Goal: Task Accomplishment & Management: Use online tool/utility

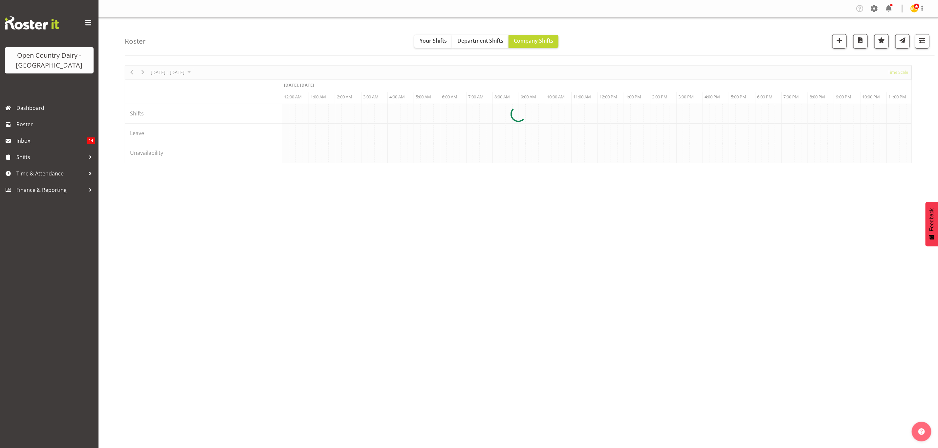
scroll to position [0, 3781]
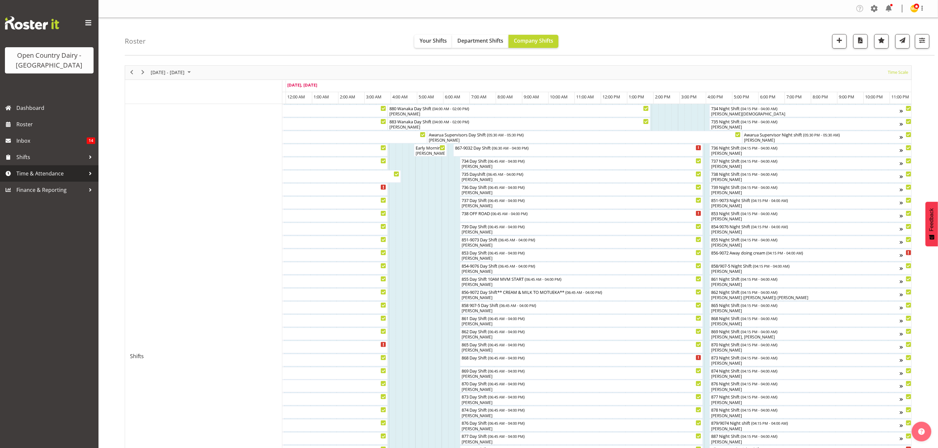
click at [25, 173] on span "Time & Attendance" at bounding box center [50, 174] width 69 height 10
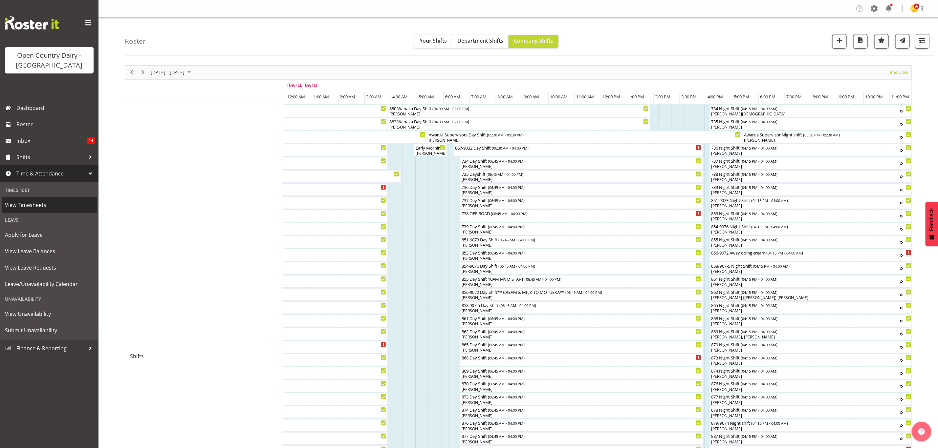
drag, startPoint x: 24, startPoint y: 205, endPoint x: 21, endPoint y: 205, distance: 3.3
click at [23, 205] on span "View Timesheets" at bounding box center [49, 205] width 89 height 10
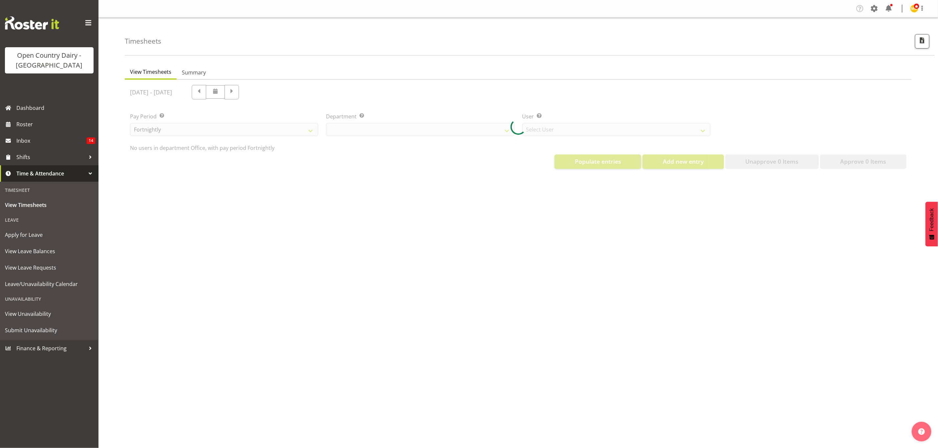
select select "699"
select select "8449"
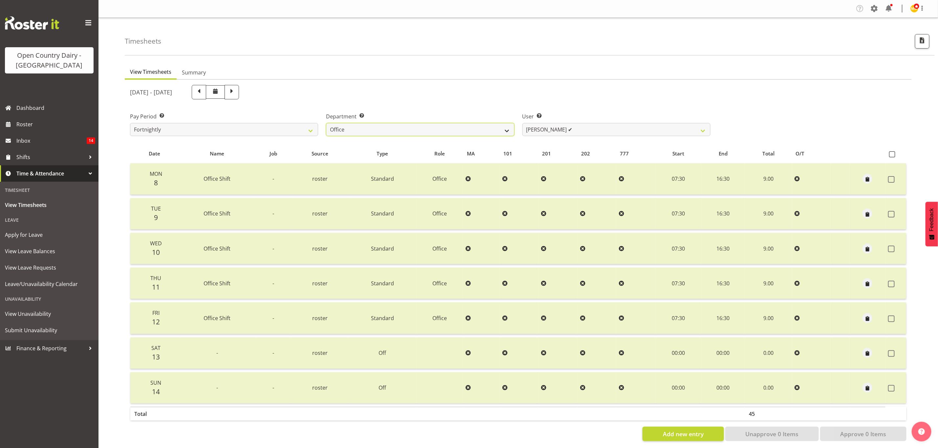
click at [508, 128] on select "734 735 736 737 738 739 851 853 854 855 856 858 861 862 865 867-9032 868 869 87…" at bounding box center [420, 129] width 188 height 13
select select "671"
click at [326, 123] on select "734 735 736 737 738 739 851 853 854 855 856 858 861 862 865 867-9032 868 869 87…" at bounding box center [420, 129] width 188 height 13
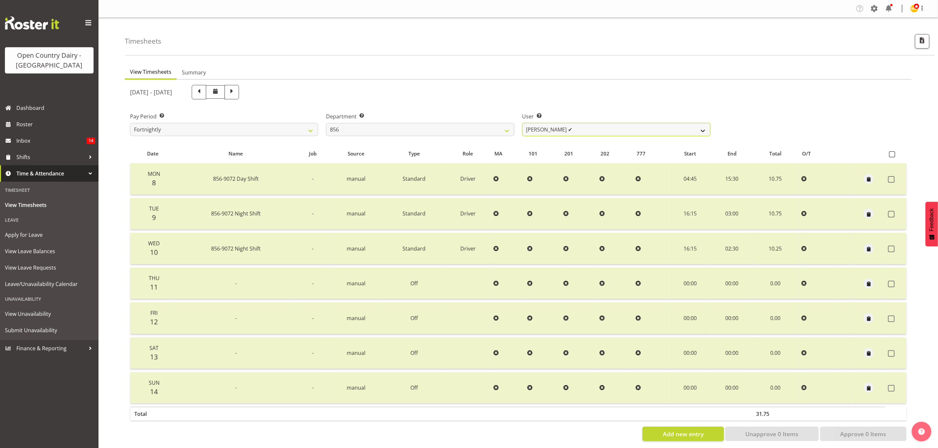
click at [702, 130] on select "[PERSON_NAME] ✔ [PERSON_NAME] ✔ [PERSON_NAME] ✔ [PERSON_NAME] ✔" at bounding box center [616, 129] width 188 height 13
select select "7435"
click at [522, 123] on select "[PERSON_NAME] ✔ [PERSON_NAME] ✔ [PERSON_NAME] ✔ [PERSON_NAME] ✔" at bounding box center [616, 129] width 188 height 13
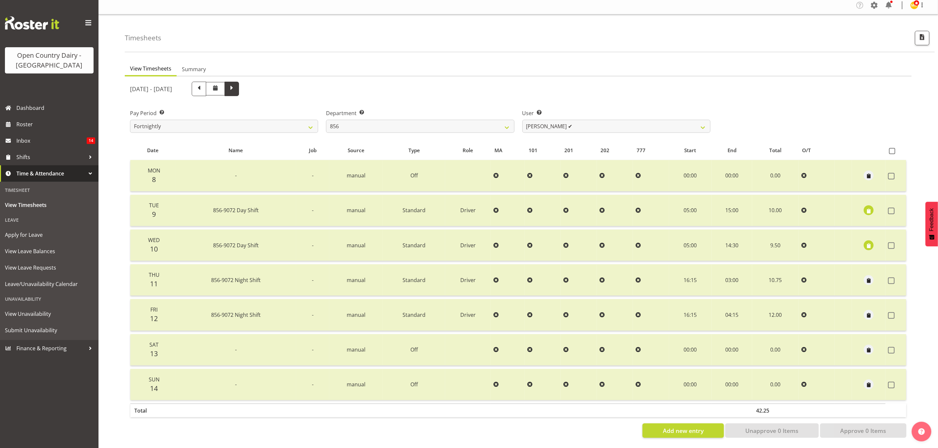
click at [236, 84] on span at bounding box center [232, 88] width 9 height 9
select select
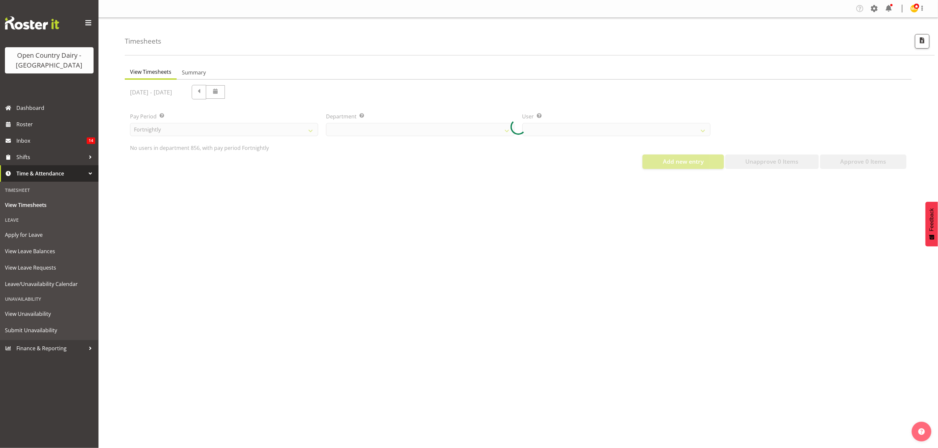
scroll to position [0, 0]
select select "671"
select select "7435"
